Goal: Transaction & Acquisition: Download file/media

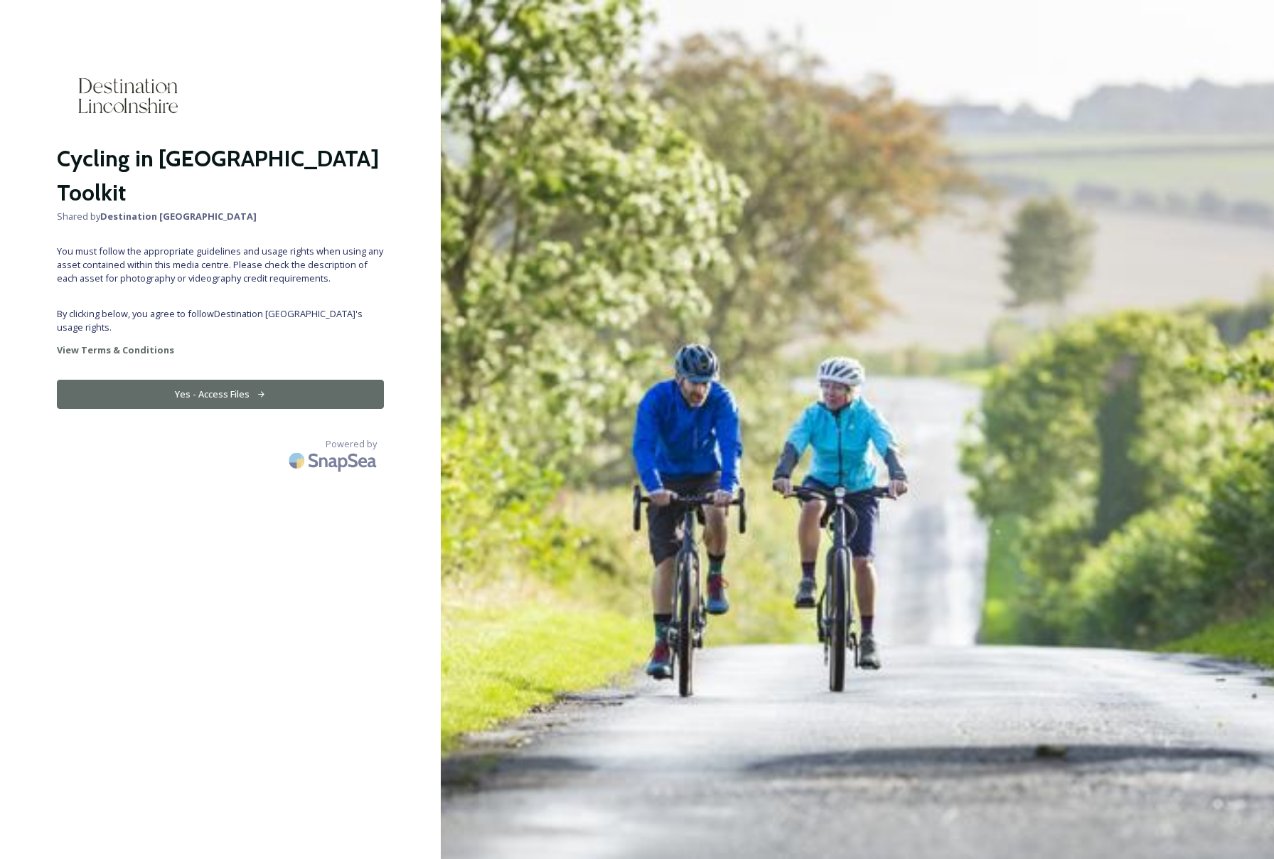
click at [265, 380] on button "Yes - Access Files" at bounding box center [220, 394] width 327 height 29
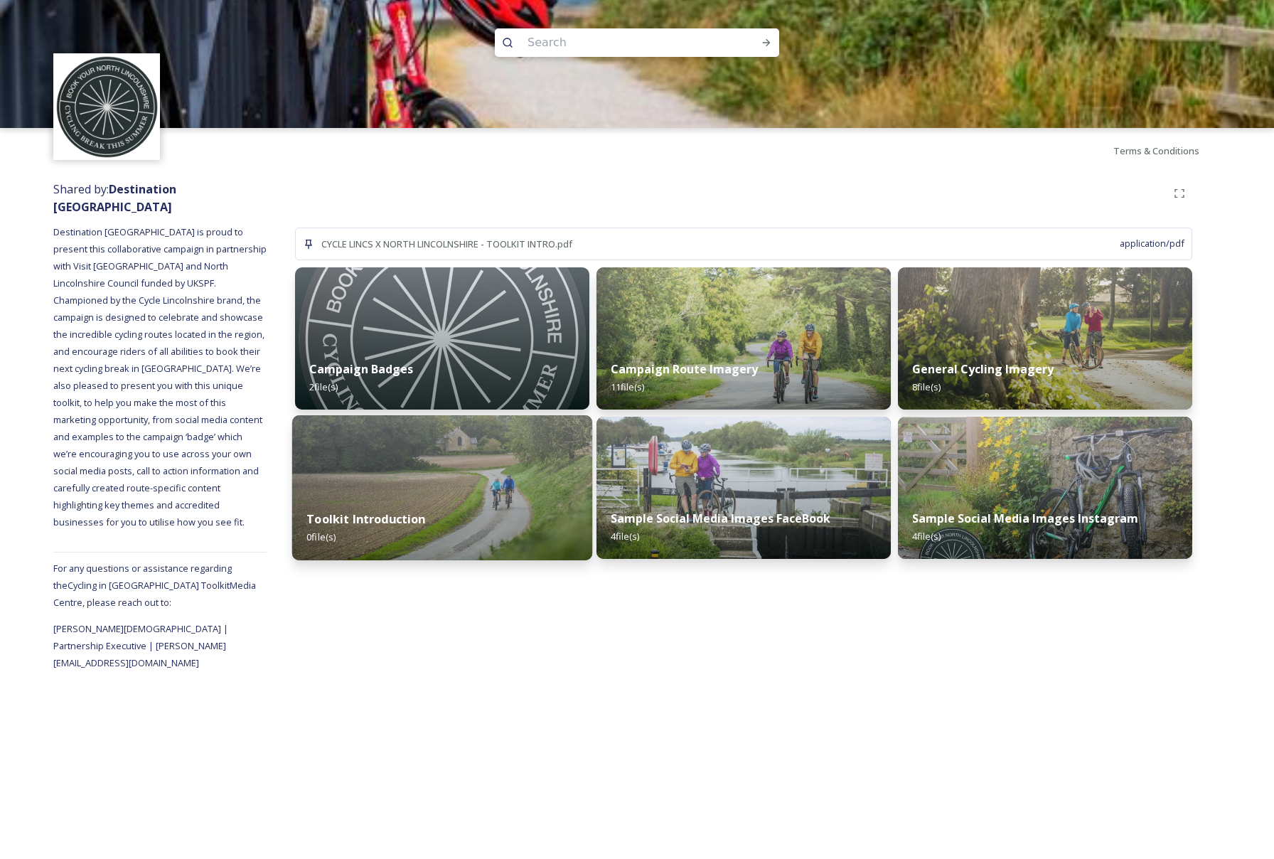
click at [521, 455] on img at bounding box center [442, 487] width 300 height 145
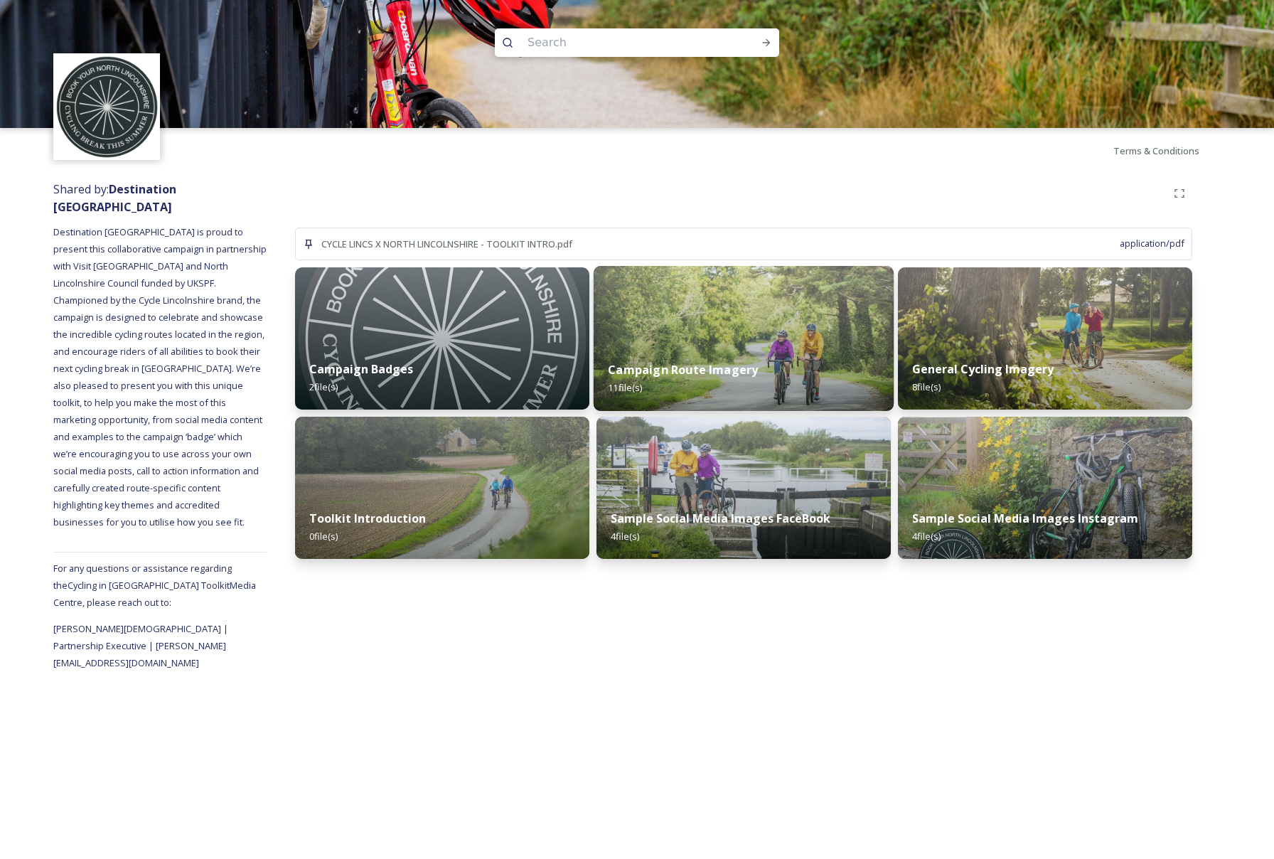
click at [686, 348] on div "Campaign Route Imagery 11 file(s)" at bounding box center [744, 378] width 300 height 65
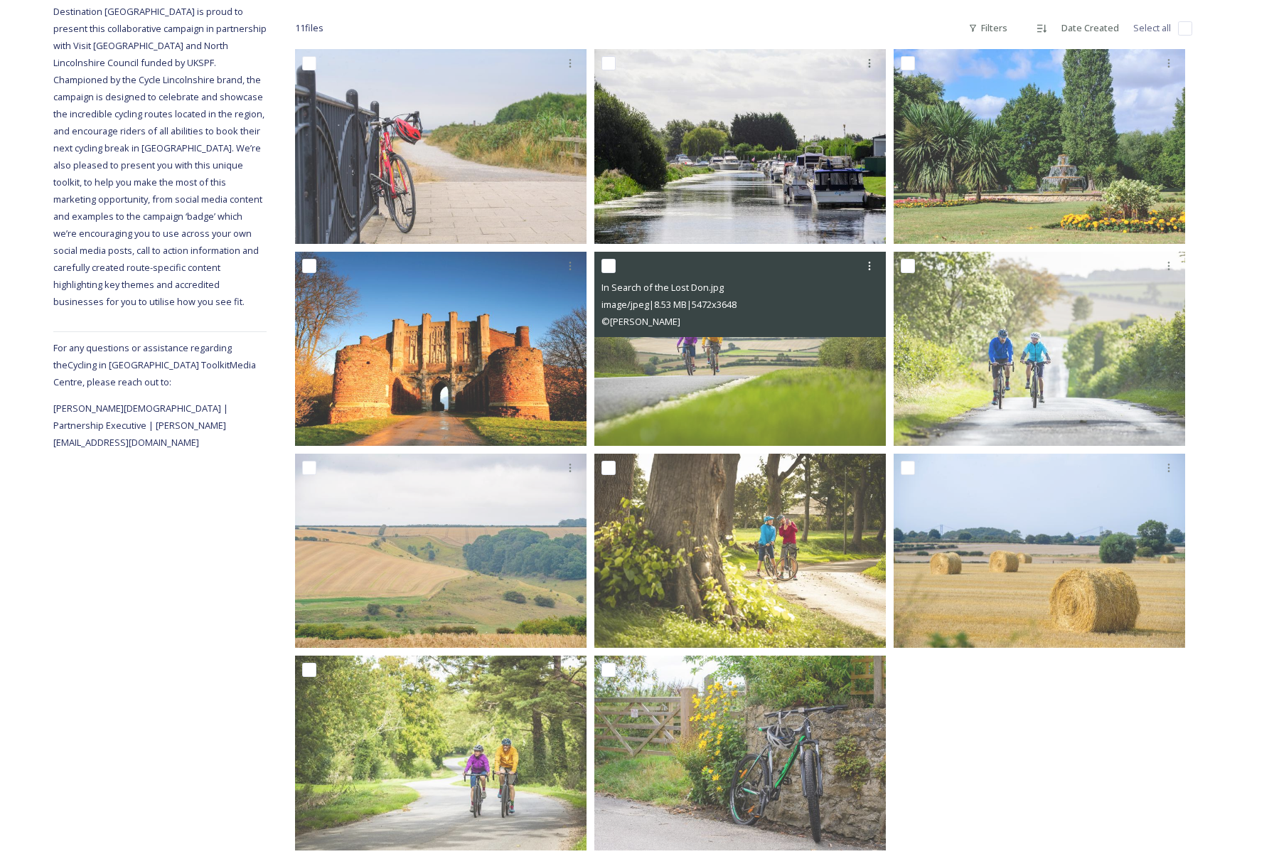
scroll to position [243, 0]
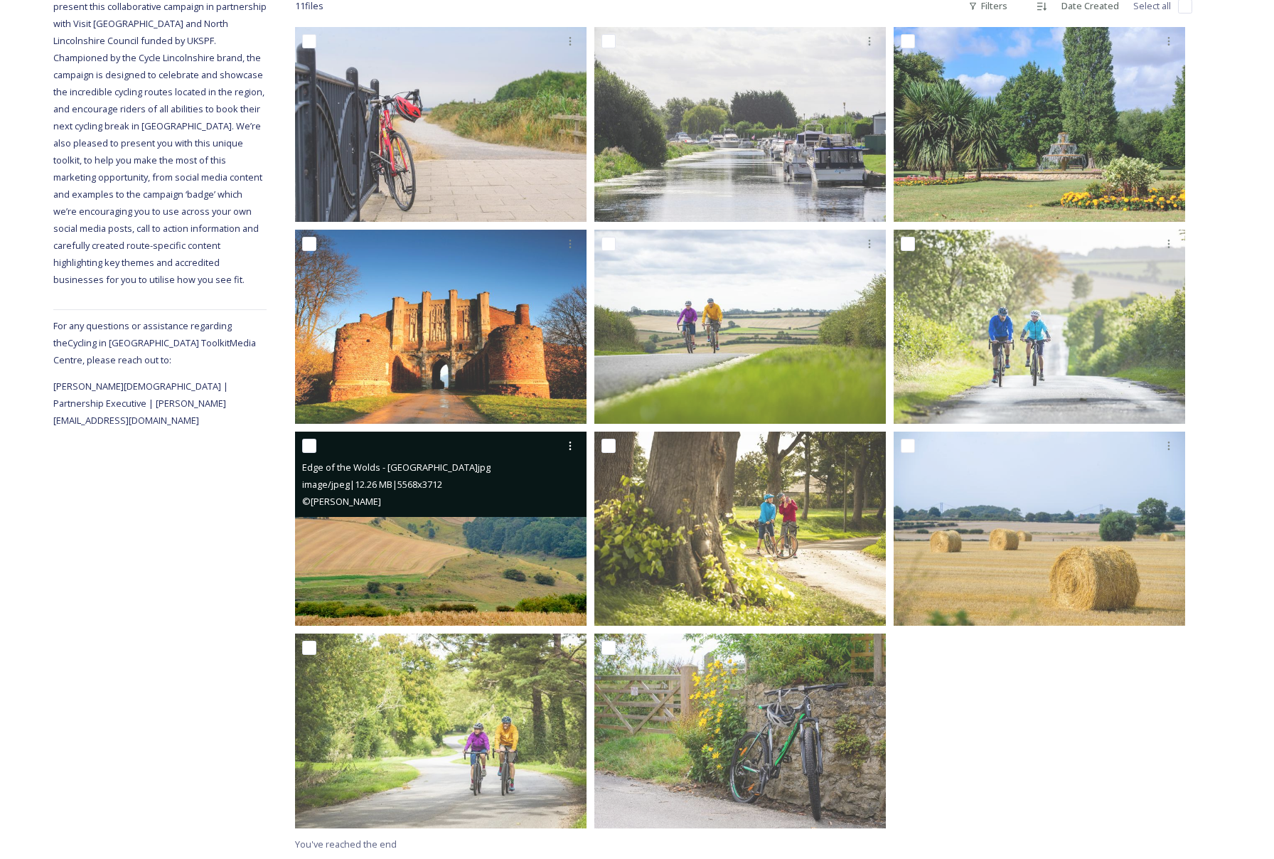
click at [504, 491] on div "image/jpeg | 12.26 MB | 5568 x 3712" at bounding box center [442, 484] width 281 height 17
click at [505, 551] on img at bounding box center [441, 529] width 292 height 195
